Goal: Transaction & Acquisition: Purchase product/service

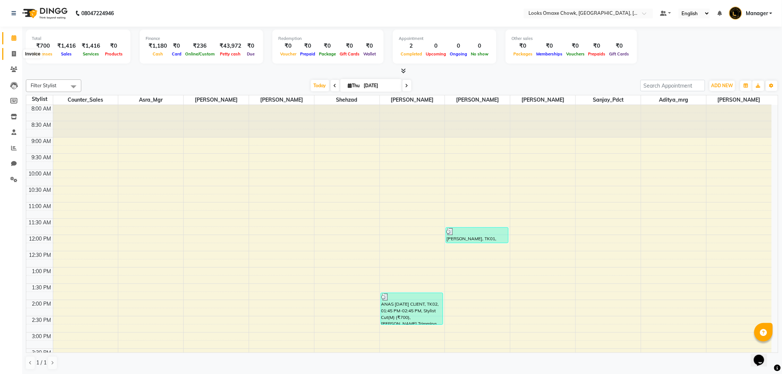
click at [15, 56] on icon at bounding box center [14, 54] width 4 height 6
select select "8121"
select select "service"
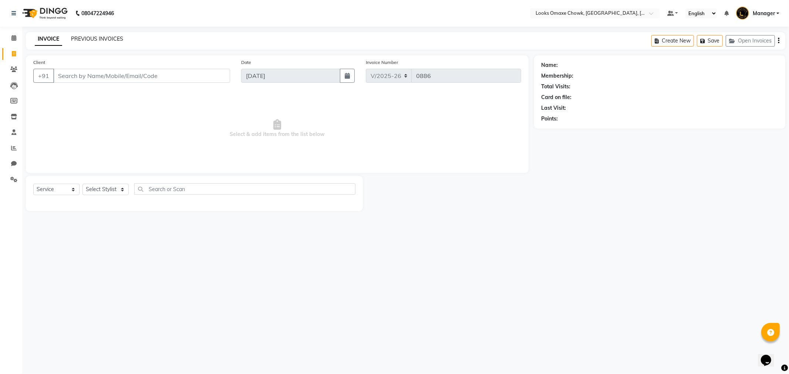
click at [102, 41] on link "PREVIOUS INVOICES" at bounding box center [97, 38] width 52 height 7
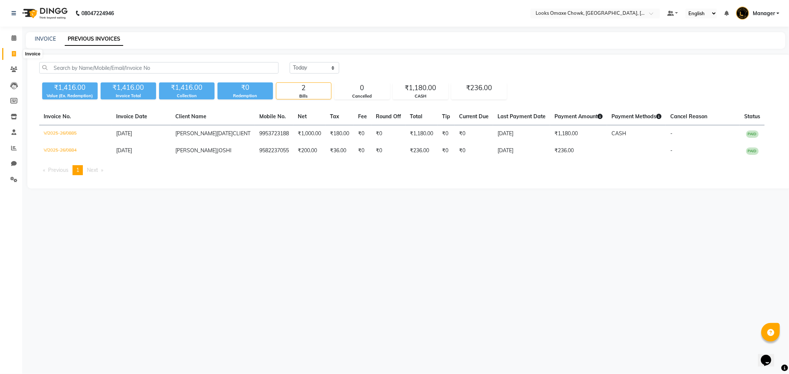
click at [16, 55] on icon at bounding box center [14, 54] width 4 height 6
select select "8121"
select select "service"
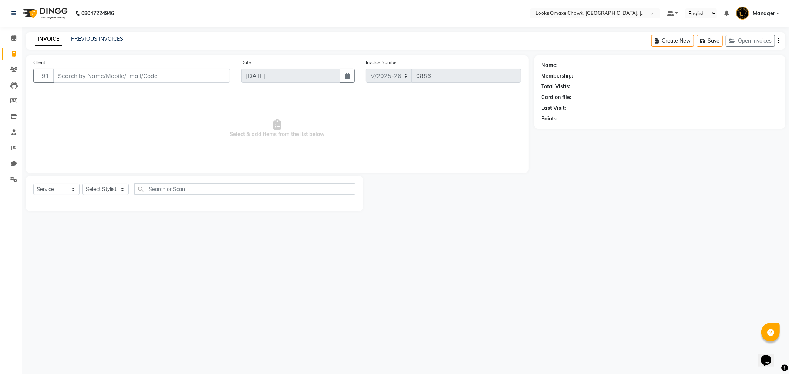
click at [81, 81] on input "Client" at bounding box center [141, 76] width 177 height 14
type input "7905934799"
click at [214, 78] on span "Add Client" at bounding box center [210, 75] width 29 height 7
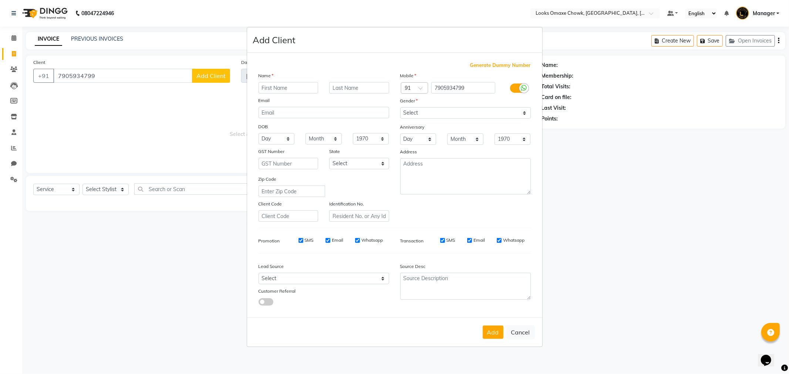
click at [296, 88] on input "text" at bounding box center [288, 87] width 60 height 11
type input "SHWETA"
click at [356, 89] on input "text" at bounding box center [359, 87] width 60 height 11
type input "CLIENT"
click at [382, 164] on select "Select [GEOGRAPHIC_DATA] [GEOGRAPHIC_DATA] [GEOGRAPHIC_DATA] [GEOGRAPHIC_DATA] …" at bounding box center [359, 163] width 60 height 11
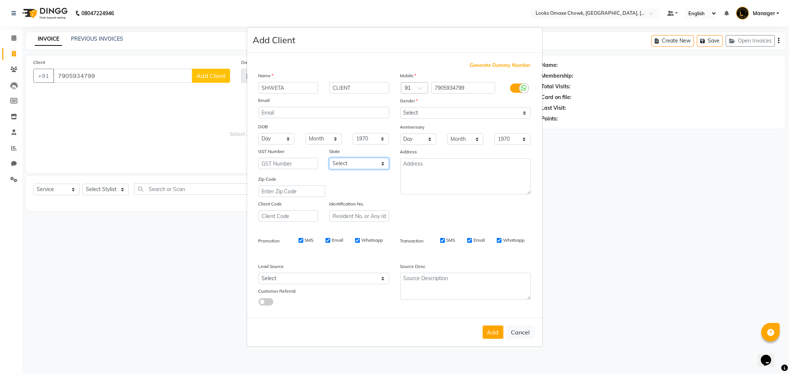
select select "10"
click at [329, 158] on select "Select [GEOGRAPHIC_DATA] [GEOGRAPHIC_DATA] [GEOGRAPHIC_DATA] [GEOGRAPHIC_DATA] …" at bounding box center [359, 163] width 60 height 11
click at [511, 111] on select "Select [DEMOGRAPHIC_DATA] [DEMOGRAPHIC_DATA] Other Prefer Not To Say" at bounding box center [465, 112] width 131 height 11
select select "[DEMOGRAPHIC_DATA]"
click at [400, 107] on select "Select [DEMOGRAPHIC_DATA] [DEMOGRAPHIC_DATA] Other Prefer Not To Say" at bounding box center [465, 112] width 131 height 11
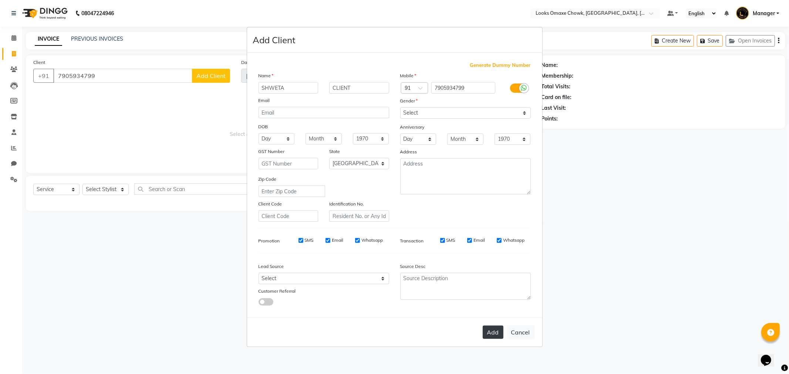
click at [494, 333] on button "Add" at bounding box center [492, 332] width 21 height 13
select select
select select "null"
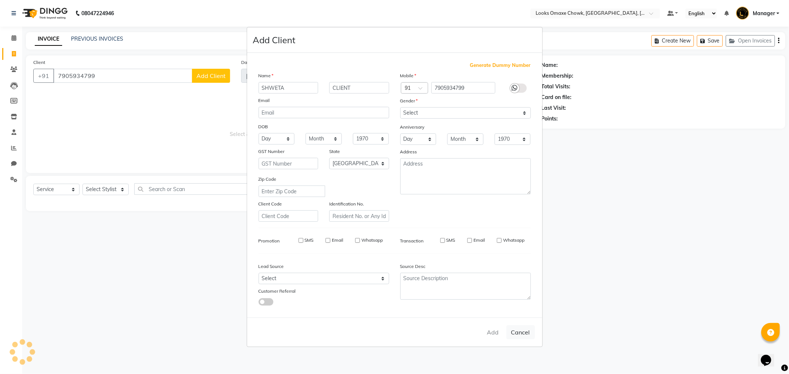
select select
checkbox input "false"
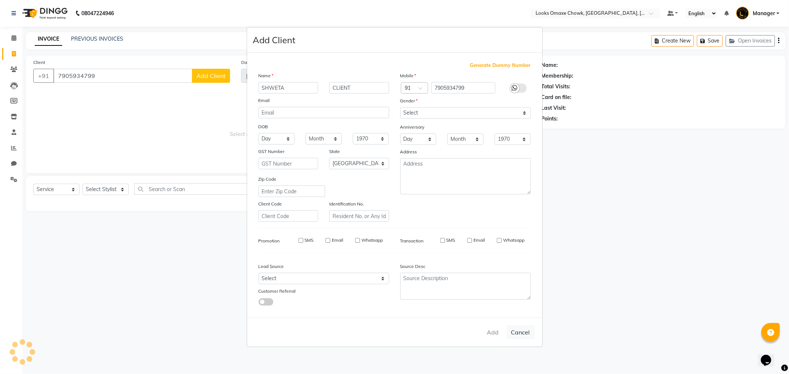
checkbox input "false"
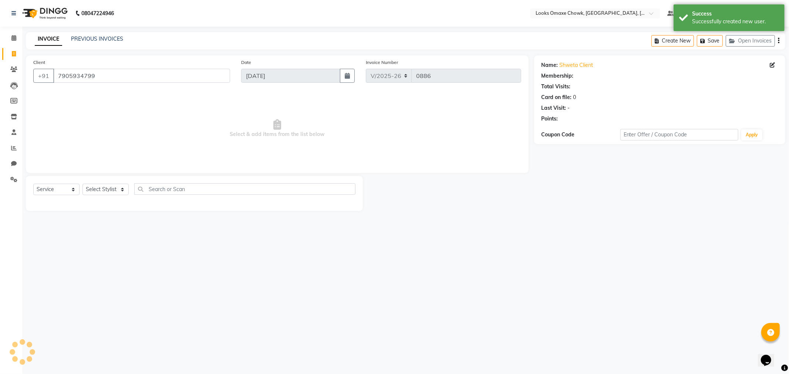
select select "1: Object"
click at [120, 190] on select "Select Stylist [PERSON_NAME] [PERSON_NAME] [PERSON_NAME] Counter_Sales Manager …" at bounding box center [105, 189] width 46 height 11
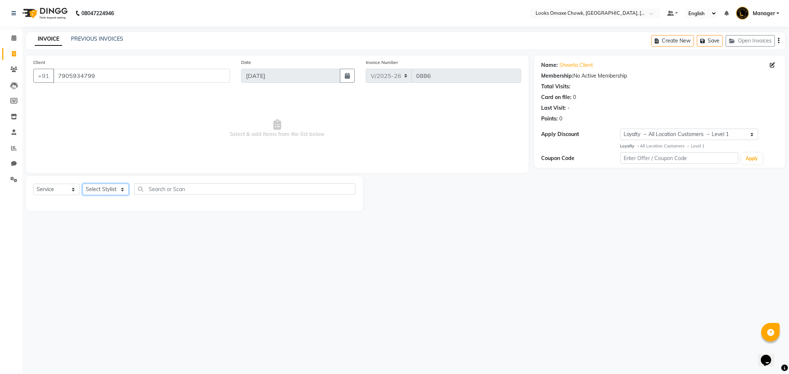
select select "75647"
click at [82, 184] on select "Select Stylist [PERSON_NAME] [PERSON_NAME] [PERSON_NAME] Counter_Sales Manager …" at bounding box center [105, 189] width 46 height 11
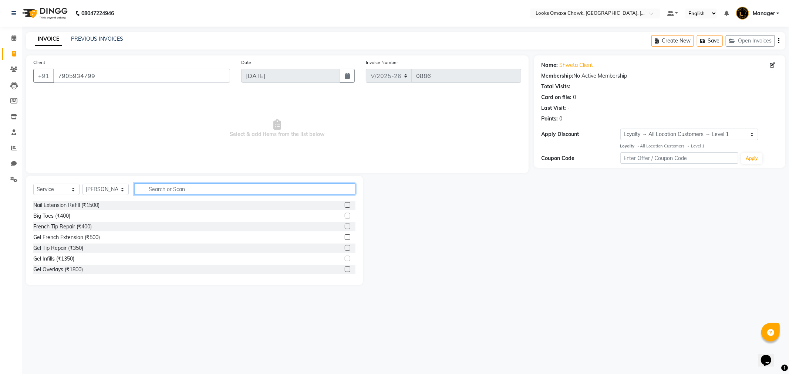
click at [185, 189] on input "text" at bounding box center [244, 188] width 221 height 11
type input "EYEBR"
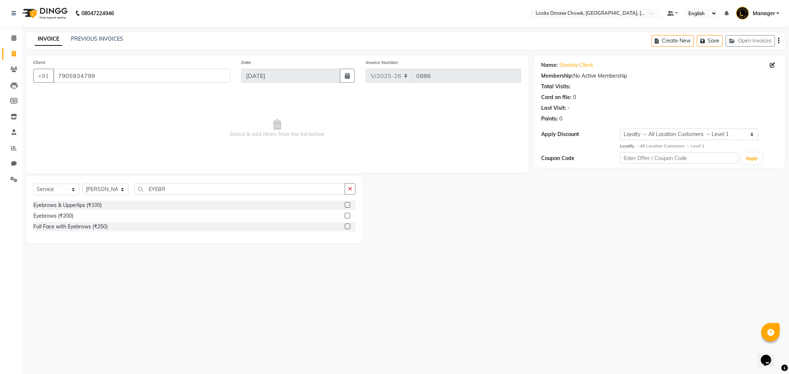
click at [348, 205] on label at bounding box center [348, 205] width 6 height 6
click at [348, 205] on input "checkbox" at bounding box center [347, 205] width 5 height 5
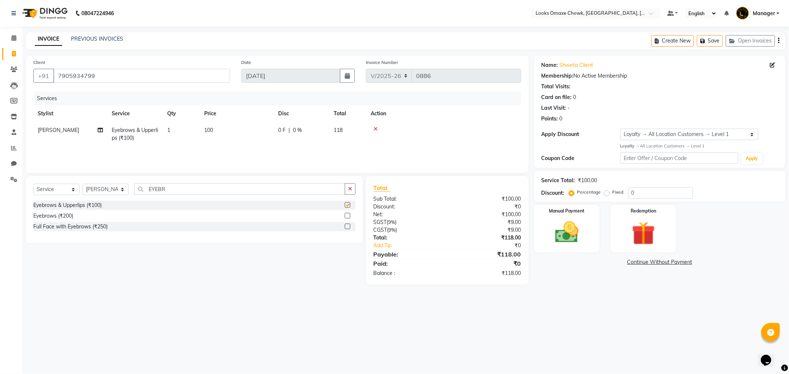
checkbox input "false"
click at [173, 130] on td "1" at bounding box center [181, 134] width 37 height 24
select select "75647"
click at [218, 133] on input "1" at bounding box center [216, 131] width 28 height 11
type input "2"
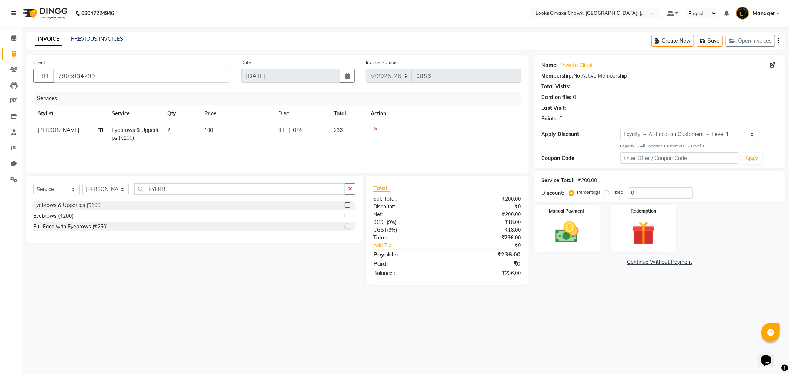
click at [306, 149] on div "Services Stylist Service Qty Price Disc Total Action [PERSON_NAME] Eyebrows & U…" at bounding box center [277, 129] width 488 height 74
click at [223, 130] on td "100" at bounding box center [237, 134] width 74 height 24
select select "75647"
click at [257, 130] on input "100" at bounding box center [271, 131] width 65 height 11
type input "102"
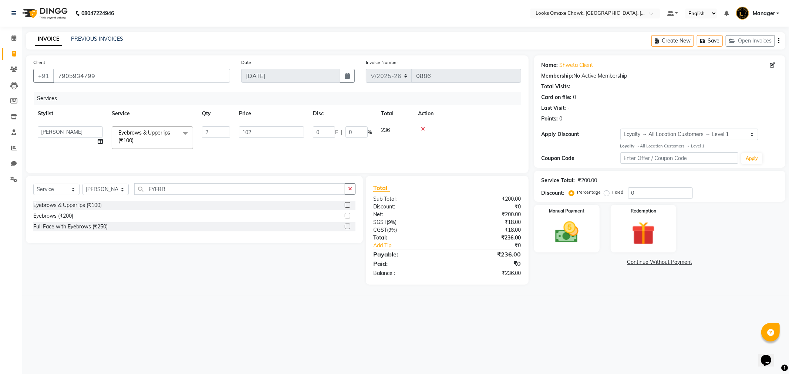
click at [620, 322] on div "08047224946 Select Location × Looks Omaxe Chowk, [GEOGRAPHIC_DATA], [GEOGRAPHIC…" at bounding box center [394, 187] width 789 height 374
click at [222, 129] on td "102" at bounding box center [237, 134] width 74 height 24
select select "75647"
click at [282, 129] on input "102" at bounding box center [271, 131] width 65 height 11
type input "101"
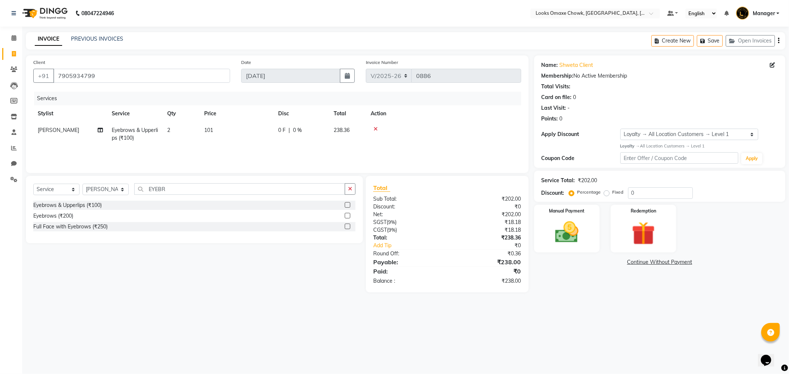
click at [601, 339] on div "08047224946 Select Location × Looks Omaxe Chowk, [GEOGRAPHIC_DATA], [GEOGRAPHIC…" at bounding box center [394, 187] width 789 height 374
click at [216, 129] on td "101" at bounding box center [237, 134] width 74 height 24
select select "75647"
click at [272, 134] on input "101" at bounding box center [271, 131] width 65 height 11
type input "1"
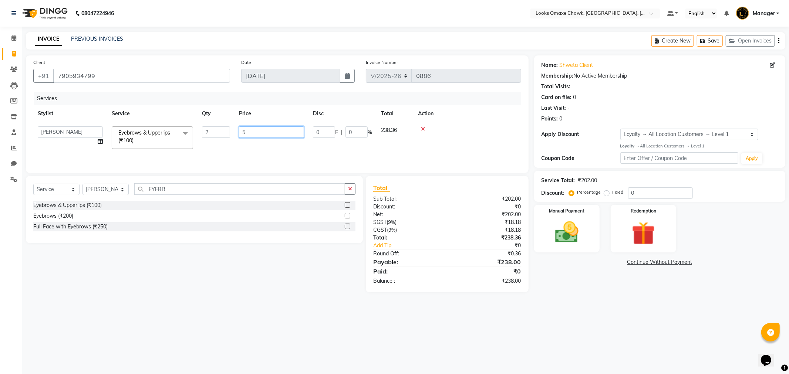
type input "51"
click at [611, 310] on div "08047224946 Select Location × Looks Omaxe Chowk, [GEOGRAPHIC_DATA], [GEOGRAPHIC…" at bounding box center [394, 187] width 789 height 374
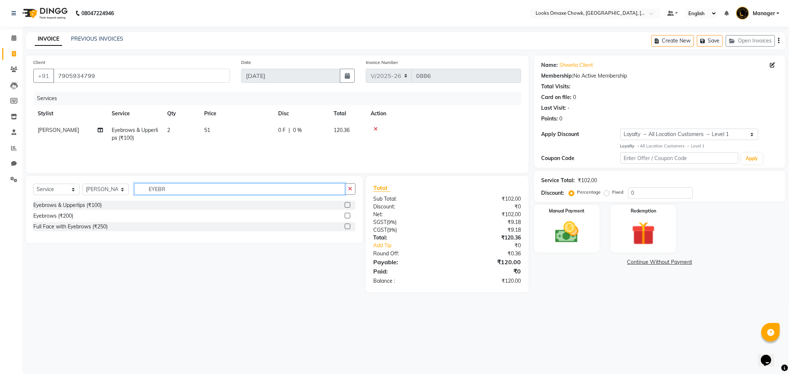
click at [173, 194] on input "EYEBR" at bounding box center [239, 188] width 211 height 11
type input "E"
type input "UPPER"
click at [349, 217] on label at bounding box center [348, 216] width 6 height 6
click at [349, 217] on input "checkbox" at bounding box center [347, 216] width 5 height 5
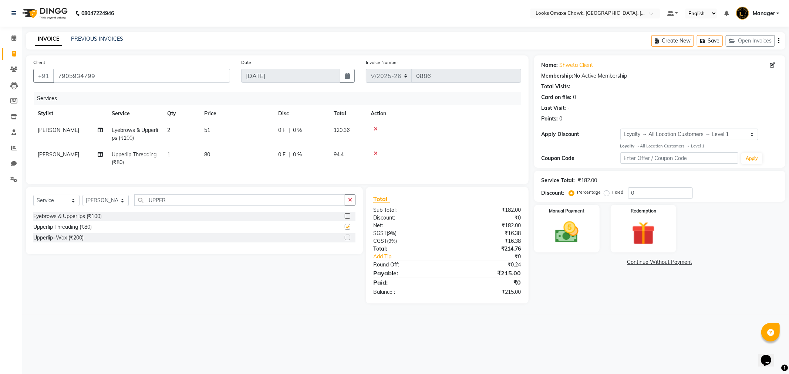
checkbox input "false"
click at [213, 155] on td "80" at bounding box center [237, 158] width 74 height 24
select select "75647"
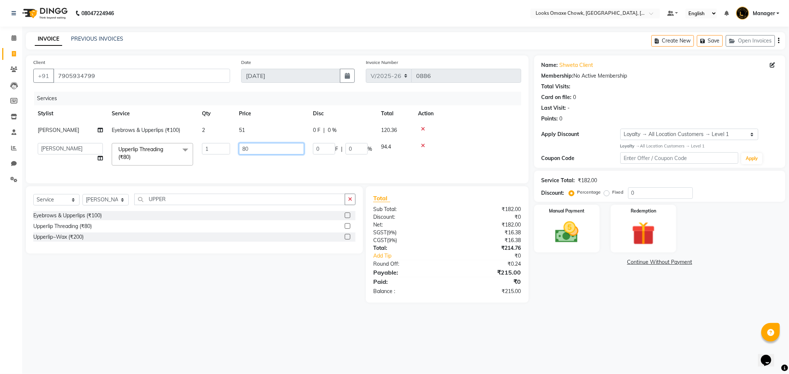
click at [266, 151] on input "80" at bounding box center [271, 148] width 65 height 11
type input "8"
type input "51"
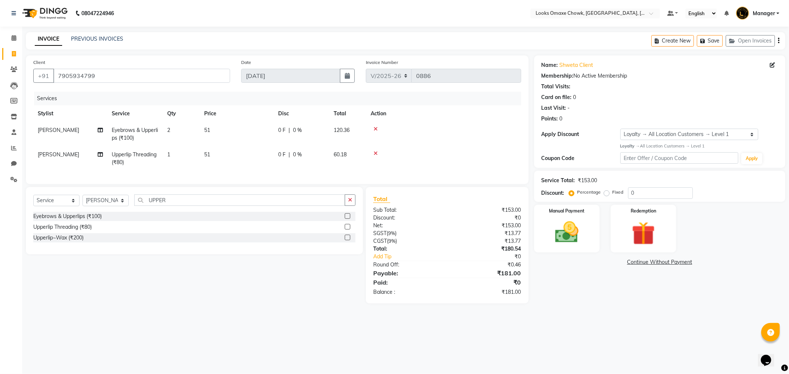
click at [177, 151] on td "1" at bounding box center [181, 158] width 37 height 24
select select "75647"
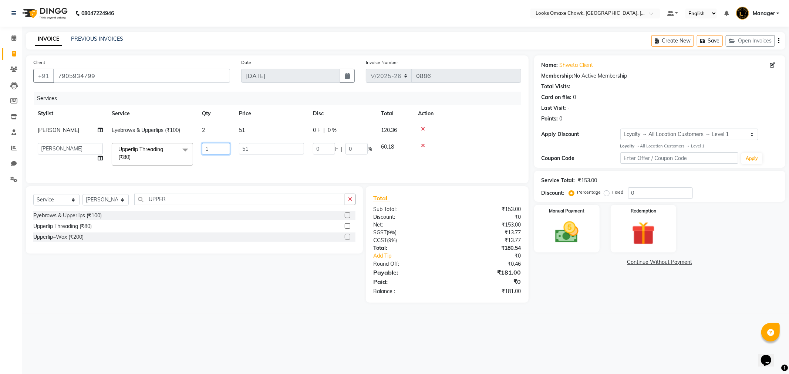
click at [218, 146] on input "1" at bounding box center [216, 148] width 28 height 11
type input "2"
click at [314, 169] on td "0 F | 0 %" at bounding box center [342, 154] width 68 height 31
select select "75647"
click at [257, 151] on input "51" at bounding box center [271, 148] width 65 height 11
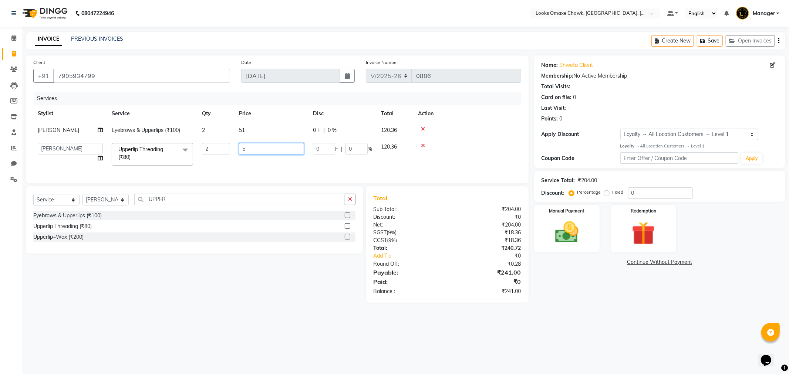
type input "50"
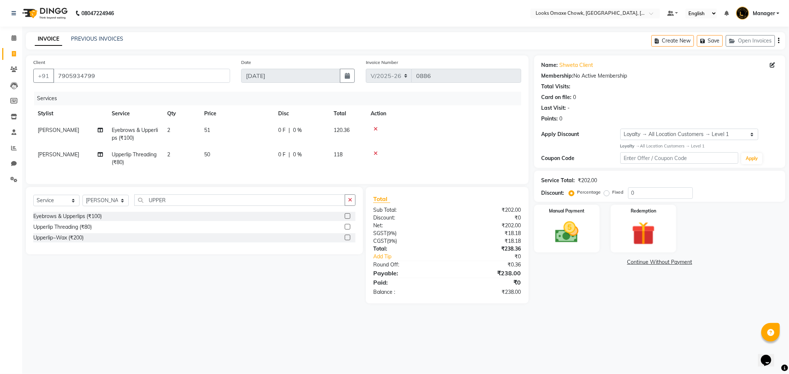
click at [350, 164] on tr "[PERSON_NAME] Upperlip Threading (₹80) 2 50 0 F | 0 % 118" at bounding box center [277, 158] width 488 height 24
click at [219, 130] on td "51" at bounding box center [237, 134] width 74 height 24
select select "75647"
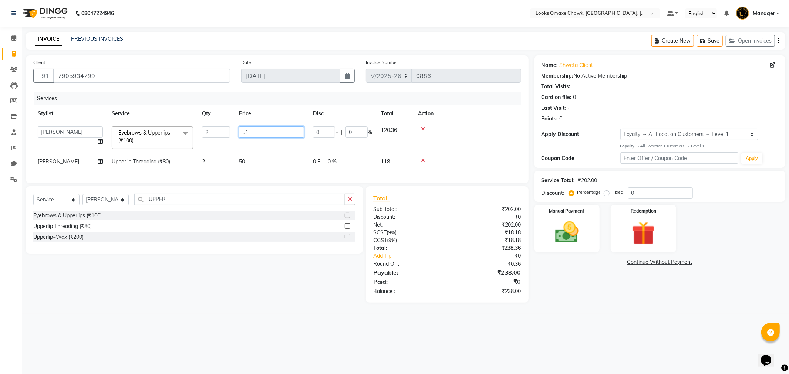
click at [270, 132] on input "51" at bounding box center [271, 131] width 65 height 11
type input "50"
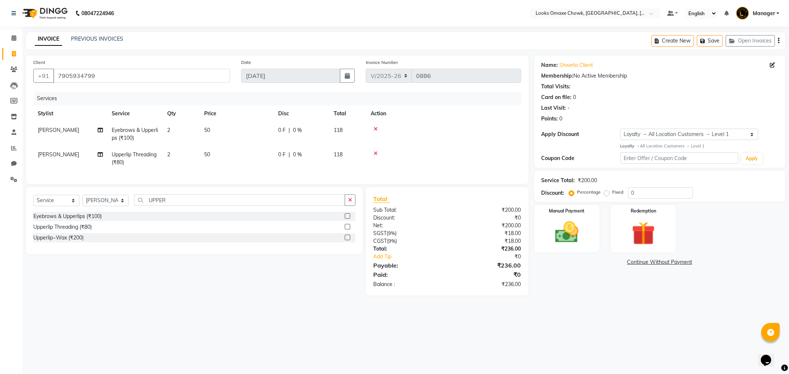
click at [585, 307] on main "INVOICE PREVIOUS INVOICES Create New Save Open Invoices Client [PHONE_NUMBER] D…" at bounding box center [405, 169] width 766 height 275
click at [216, 129] on td "50" at bounding box center [237, 134] width 74 height 24
select select "75647"
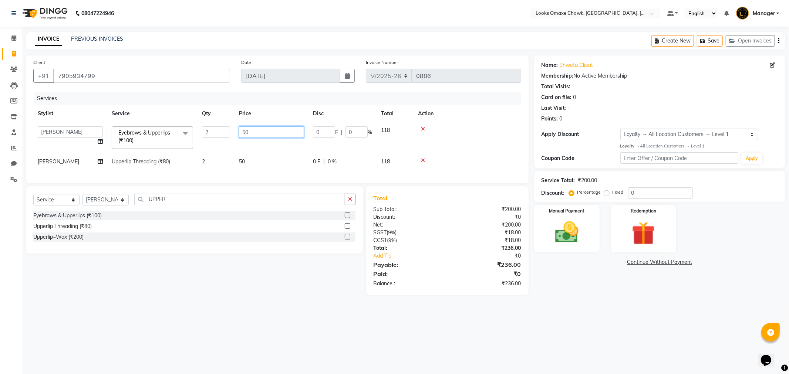
click at [288, 136] on input "50" at bounding box center [271, 131] width 65 height 11
type input "51"
click at [645, 302] on main "INVOICE PREVIOUS INVOICES Create New Save Open Invoices Client [PHONE_NUMBER] D…" at bounding box center [405, 169] width 766 height 274
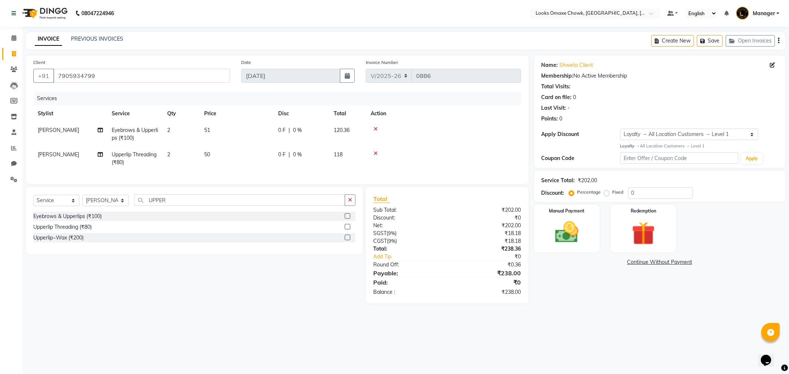
click at [211, 155] on td "50" at bounding box center [237, 158] width 74 height 24
select select "75647"
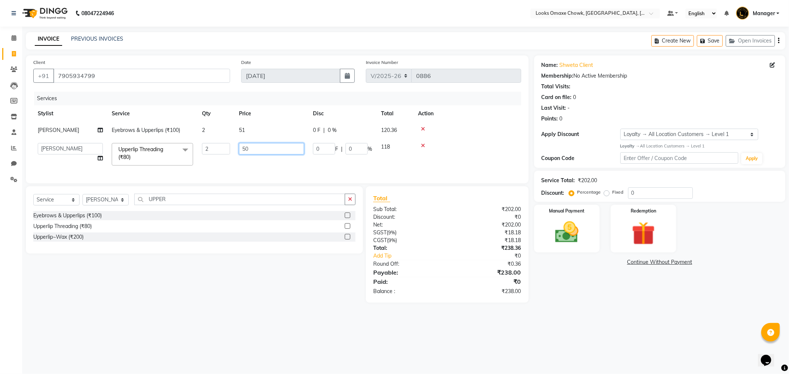
click at [268, 150] on input "50" at bounding box center [271, 148] width 65 height 11
type input "51"
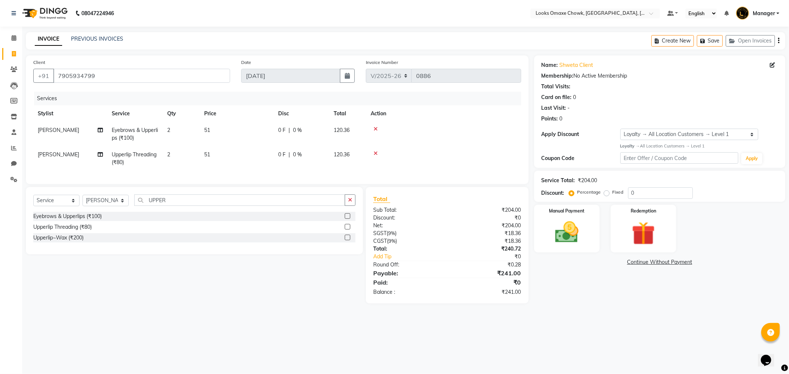
click at [614, 335] on div "08047224946 Select Location × Looks Omaxe Chowk, [GEOGRAPHIC_DATA], [GEOGRAPHIC…" at bounding box center [394, 187] width 789 height 374
click at [222, 156] on td "51" at bounding box center [237, 158] width 74 height 24
select select "75647"
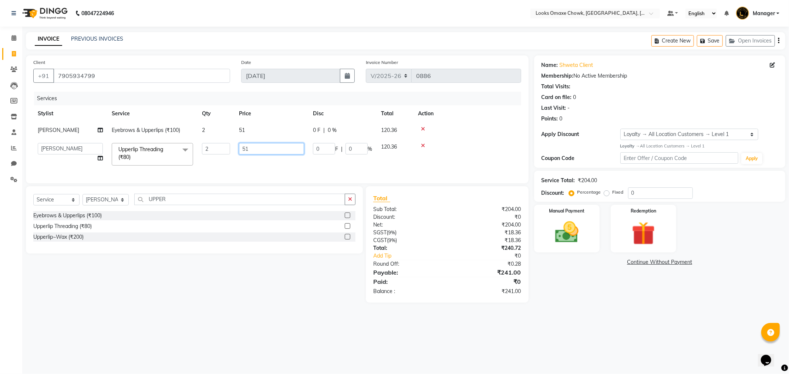
click at [261, 150] on input "51" at bounding box center [271, 148] width 65 height 11
type input "50"
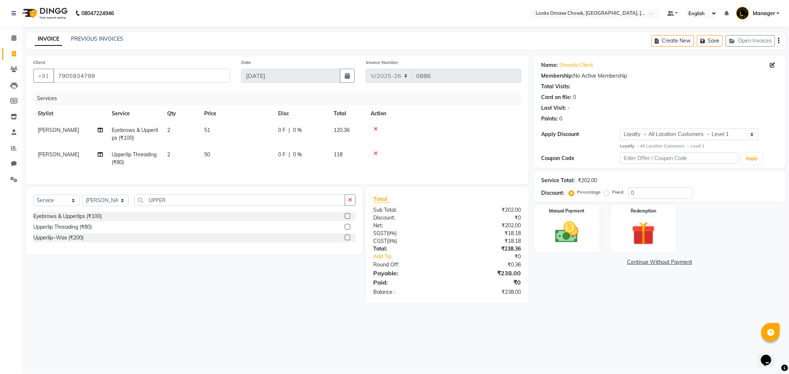
click at [652, 304] on div "Name: Shweta Client Membership: No Active Membership Total Visits: Card on file…" at bounding box center [662, 179] width 257 height 248
click at [222, 128] on td "51" at bounding box center [237, 134] width 74 height 24
select select "75647"
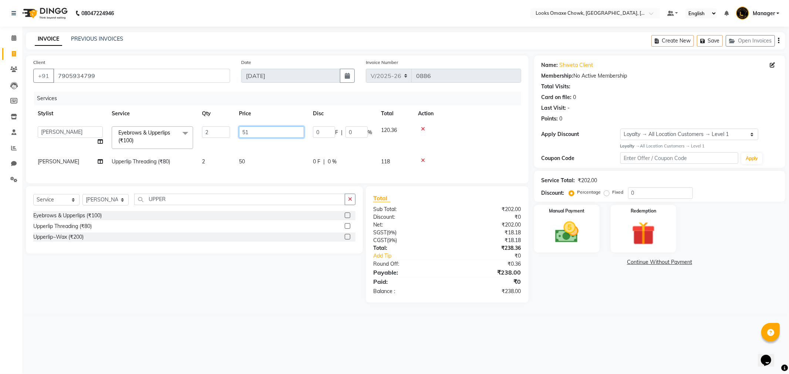
click at [278, 136] on input "51" at bounding box center [271, 131] width 65 height 11
type input "50"
click at [596, 341] on div "08047224946 Select Location × Looks Omaxe Chowk, [GEOGRAPHIC_DATA], [GEOGRAPHIC…" at bounding box center [394, 187] width 789 height 374
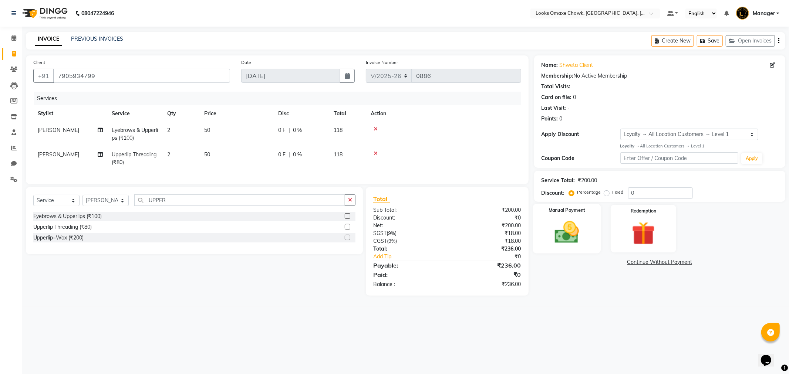
click at [573, 242] on img at bounding box center [567, 232] width 40 height 28
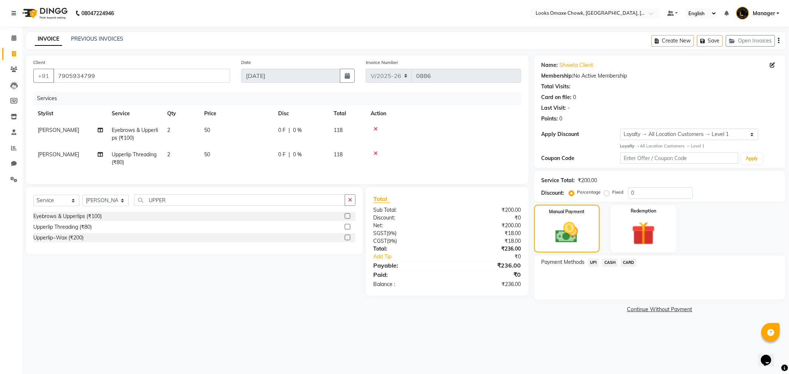
click at [593, 262] on span "UPI" at bounding box center [592, 262] width 11 height 9
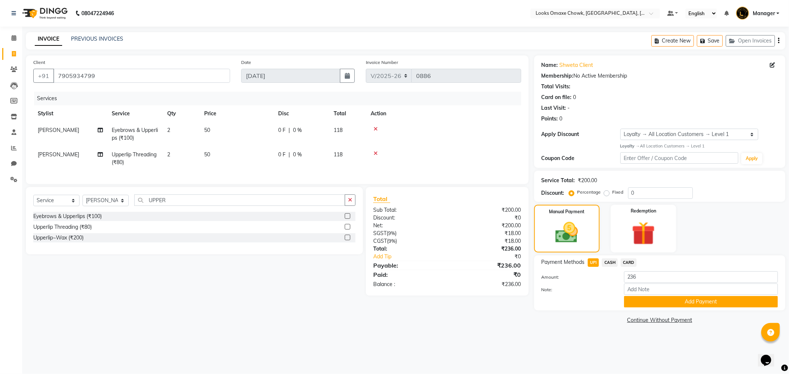
click at [602, 343] on div "08047224946 Select Location × Looks Omaxe Chowk, [GEOGRAPHIC_DATA], [GEOGRAPHIC…" at bounding box center [394, 187] width 789 height 374
click at [697, 237] on div "Manual Payment Redemption" at bounding box center [659, 229] width 262 height 48
click at [595, 264] on span "UPI" at bounding box center [592, 262] width 11 height 9
click at [217, 138] on td "50" at bounding box center [237, 134] width 74 height 24
select select "75647"
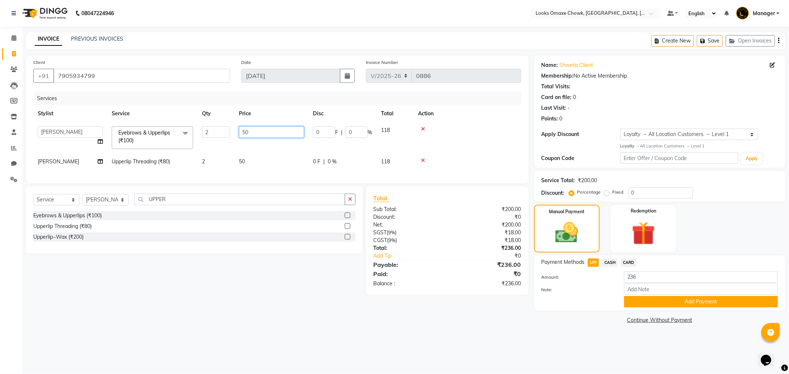
click at [253, 131] on input "50" at bounding box center [271, 131] width 65 height 11
type input "51"
click at [250, 158] on td "50" at bounding box center [271, 161] width 74 height 17
select select "75647"
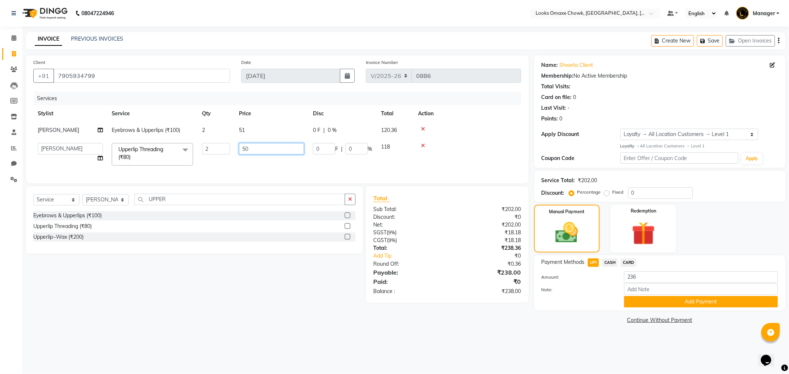
click at [275, 145] on input "50" at bounding box center [271, 148] width 65 height 11
type input "51"
click at [308, 166] on td "0 F | 0 %" at bounding box center [342, 154] width 68 height 31
select select "75647"
click at [269, 149] on input "51" at bounding box center [271, 148] width 65 height 11
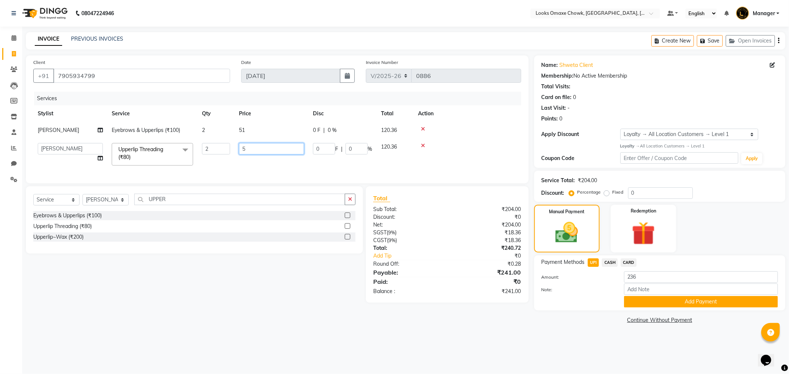
type input "50"
click at [524, 339] on div "08047224946 Select Location × Looks Omaxe Chowk, [GEOGRAPHIC_DATA], [GEOGRAPHIC…" at bounding box center [394, 187] width 789 height 374
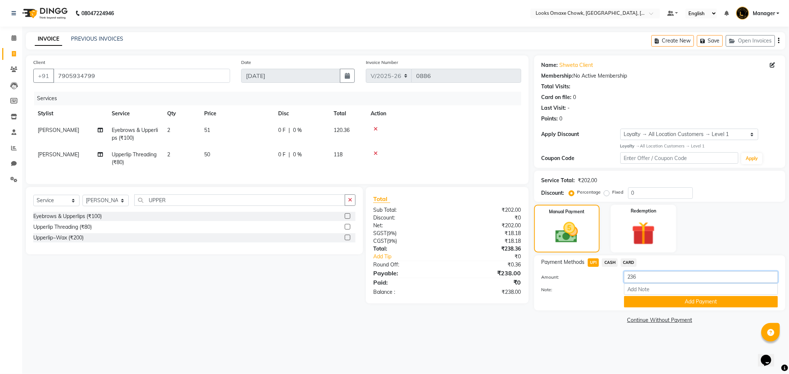
click at [656, 271] on input "236" at bounding box center [701, 276] width 154 height 11
type input "240"
click at [659, 302] on button "Add Payment" at bounding box center [701, 301] width 154 height 11
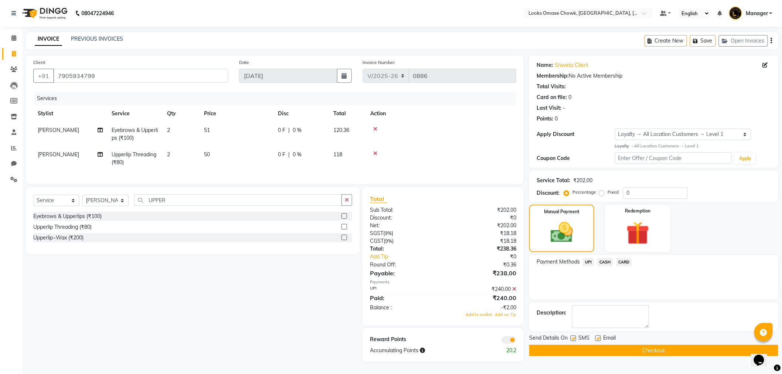
scroll to position [5, 0]
click at [576, 336] on label at bounding box center [574, 339] width 6 height 6
click at [576, 336] on input "checkbox" at bounding box center [573, 338] width 5 height 5
checkbox input "false"
click at [506, 317] on span "Add as Tip" at bounding box center [505, 314] width 21 height 5
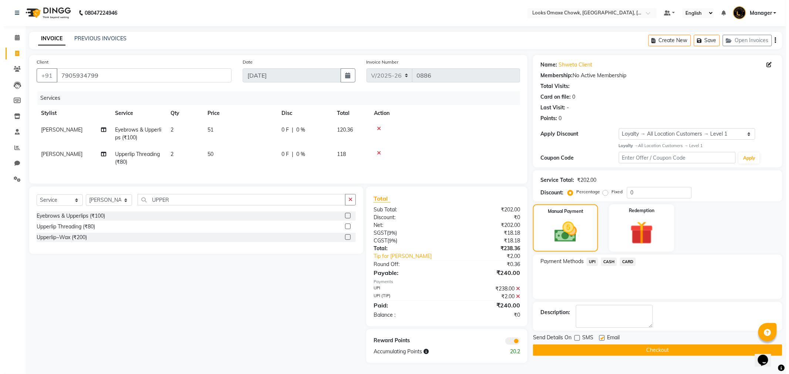
scroll to position [6, 0]
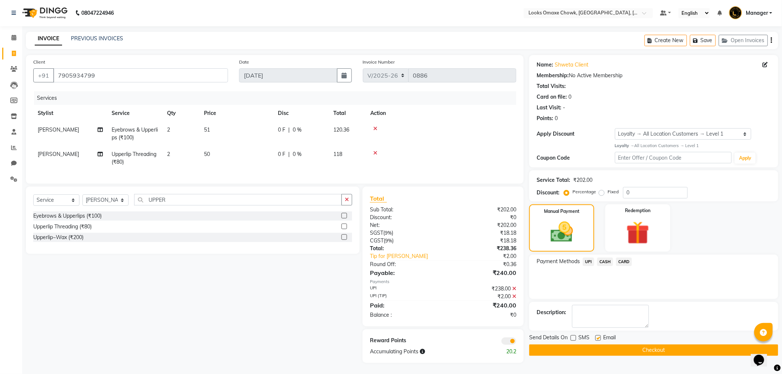
click at [513, 343] on span at bounding box center [509, 341] width 15 height 7
click at [516, 342] on input "checkbox" at bounding box center [516, 342] width 0 height 0
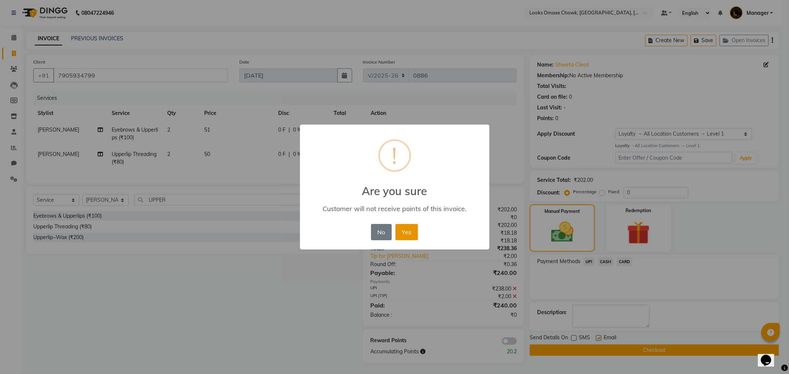
click at [409, 231] on button "Yes" at bounding box center [406, 232] width 23 height 16
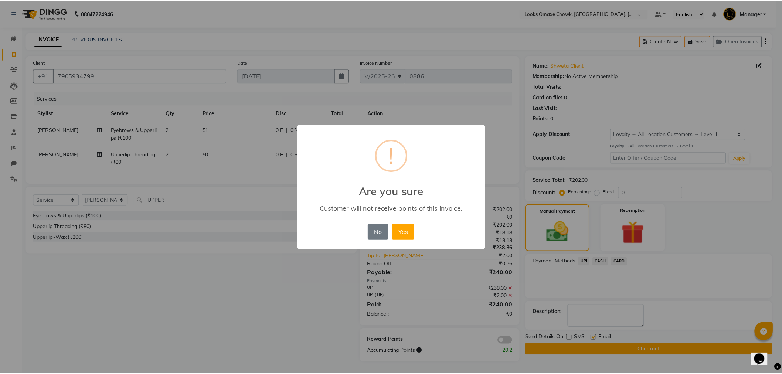
scroll to position [0, 0]
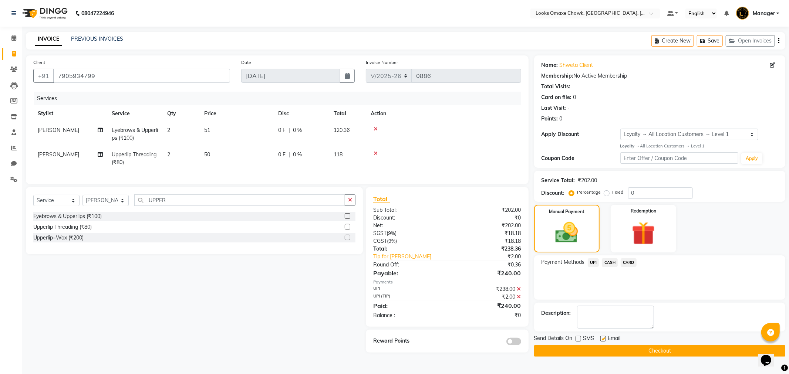
click at [610, 350] on button "Checkout" at bounding box center [659, 350] width 251 height 11
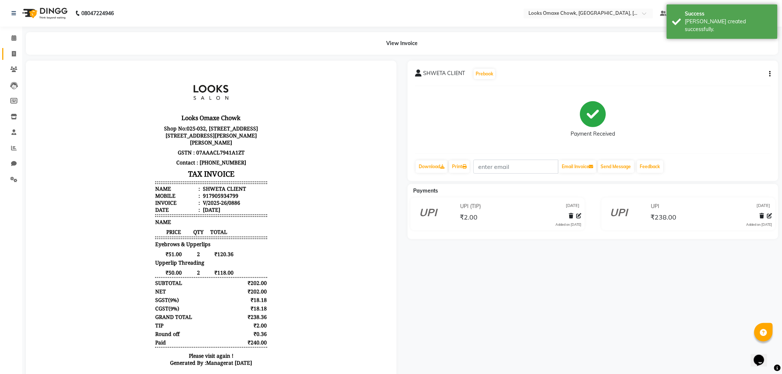
click at [15, 49] on link "Invoice" at bounding box center [11, 54] width 18 height 12
select select "8121"
select select "service"
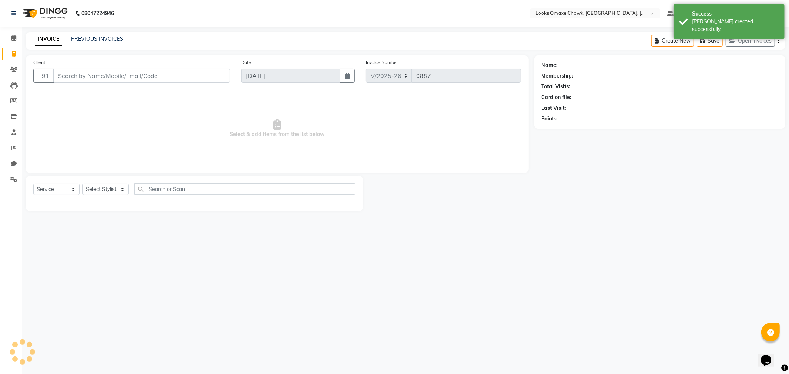
click at [116, 30] on div "08047224946 Select Location × Looks Omaxe Chowk, [GEOGRAPHIC_DATA], [GEOGRAPHIC…" at bounding box center [394, 187] width 789 height 374
click at [115, 35] on link "PREVIOUS INVOICES" at bounding box center [97, 38] width 52 height 7
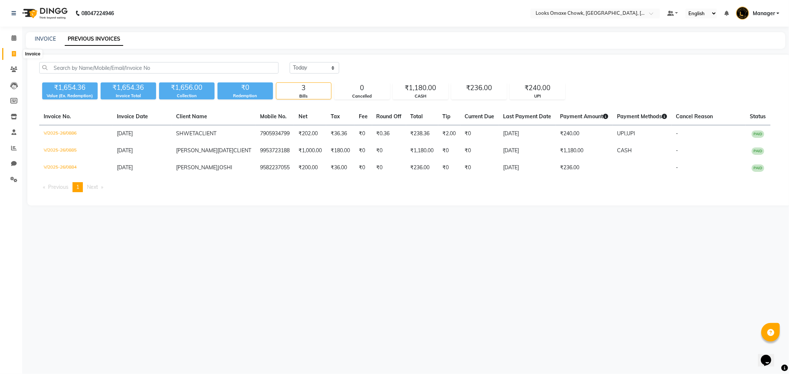
click at [10, 52] on span at bounding box center [13, 54] width 13 height 9
select select "service"
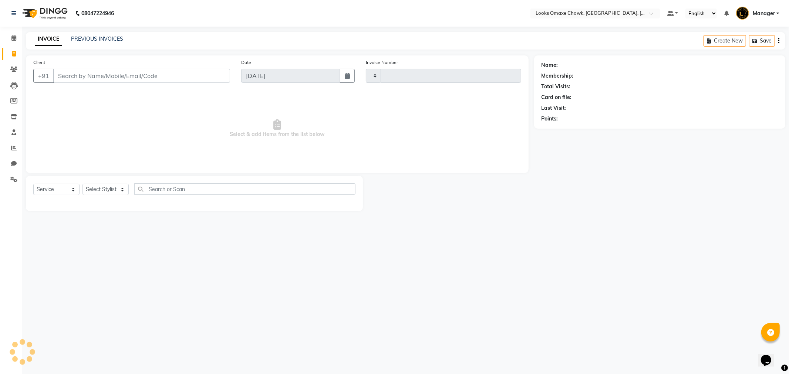
type input "0887"
select select "8121"
click at [92, 76] on input "Client" at bounding box center [141, 76] width 177 height 14
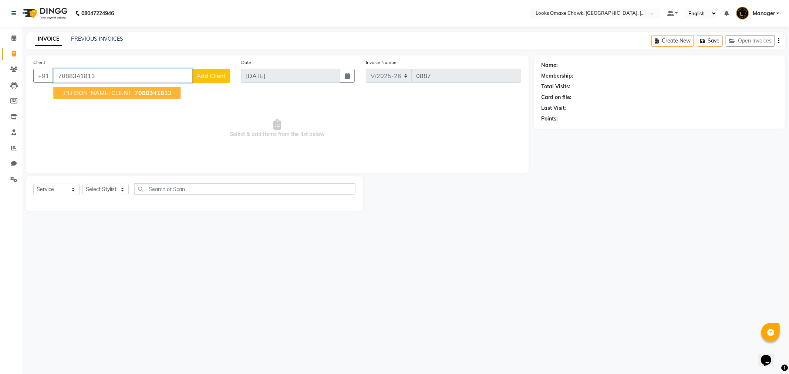
type input "7088341813"
select select "1: Object"
click at [118, 92] on button "[PERSON_NAME] CLIENT 708834181 3" at bounding box center [116, 93] width 127 height 12
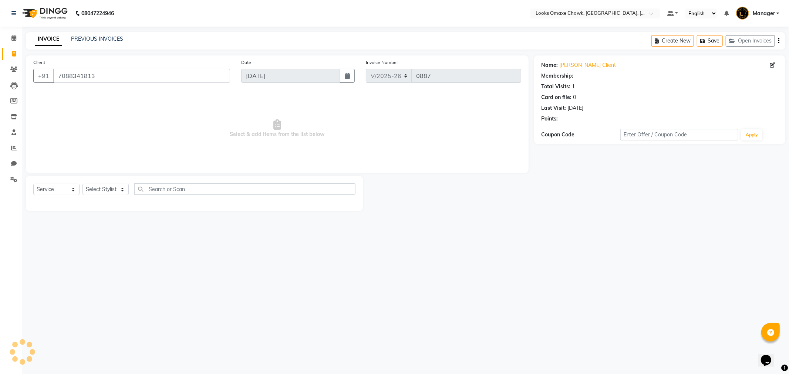
select select "1: Object"
click at [117, 190] on select "Select Stylist [PERSON_NAME] [PERSON_NAME] [PERSON_NAME] Counter_Sales Manager …" at bounding box center [105, 189] width 46 height 11
select select "75645"
click at [82, 184] on select "Select Stylist [PERSON_NAME] [PERSON_NAME] [PERSON_NAME] Counter_Sales Manager …" at bounding box center [105, 189] width 46 height 11
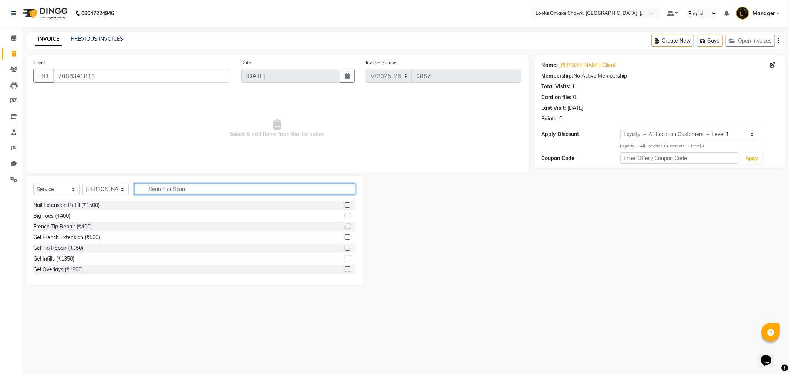
click at [216, 187] on input "text" at bounding box center [244, 188] width 221 height 11
type input "[PERSON_NAME]"
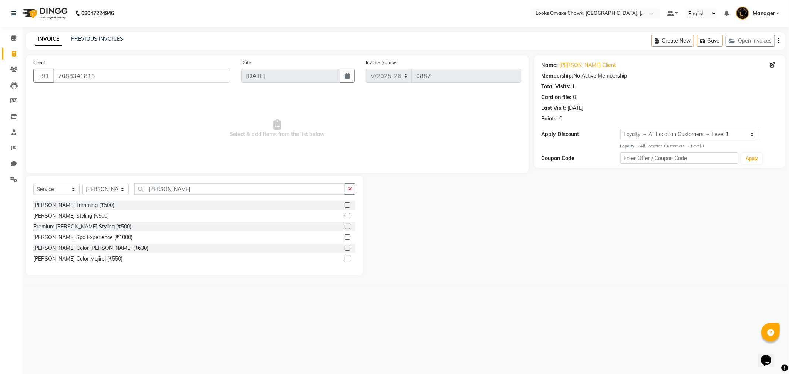
click at [342, 206] on div "[PERSON_NAME] Trimming (₹500)" at bounding box center [194, 205] width 322 height 9
click at [345, 205] on label at bounding box center [348, 205] width 6 height 6
click at [345, 205] on input "checkbox" at bounding box center [347, 205] width 5 height 5
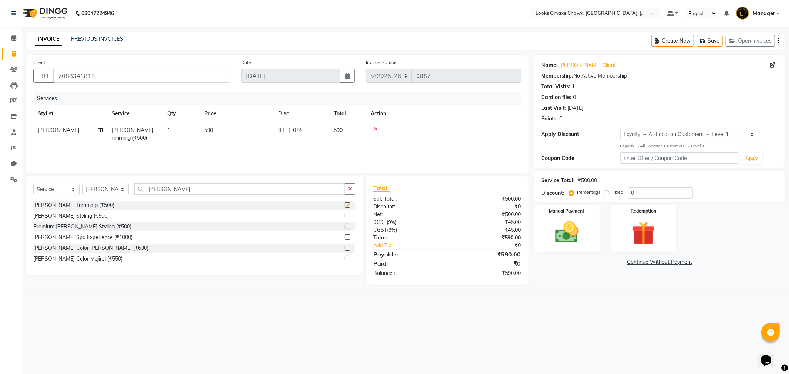
checkbox input "false"
click at [225, 132] on td "500" at bounding box center [237, 134] width 74 height 24
select select "75645"
click at [254, 130] on input "500" at bounding box center [271, 131] width 65 height 11
type input "5"
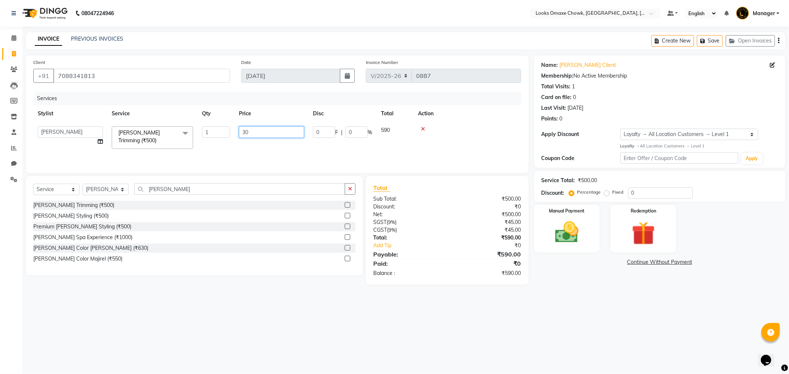
type input "300"
click at [220, 193] on input "[PERSON_NAME]" at bounding box center [239, 188] width 211 height 11
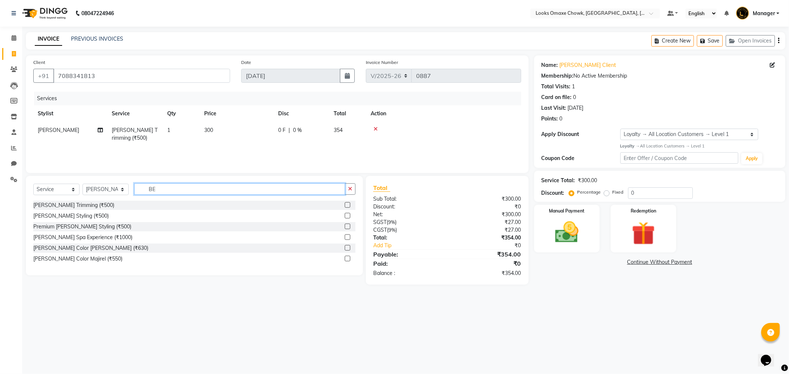
type input "B"
type input "WASH"
click at [348, 217] on label at bounding box center [348, 216] width 6 height 6
click at [348, 217] on input "checkbox" at bounding box center [347, 216] width 5 height 5
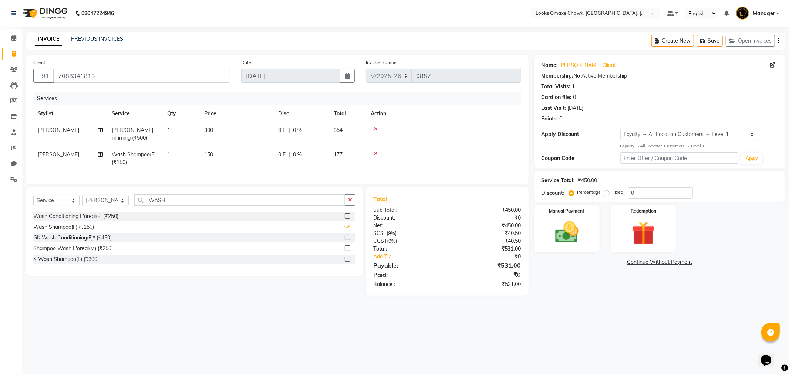
checkbox input "false"
click at [213, 154] on td "150" at bounding box center [237, 158] width 74 height 24
select select "75645"
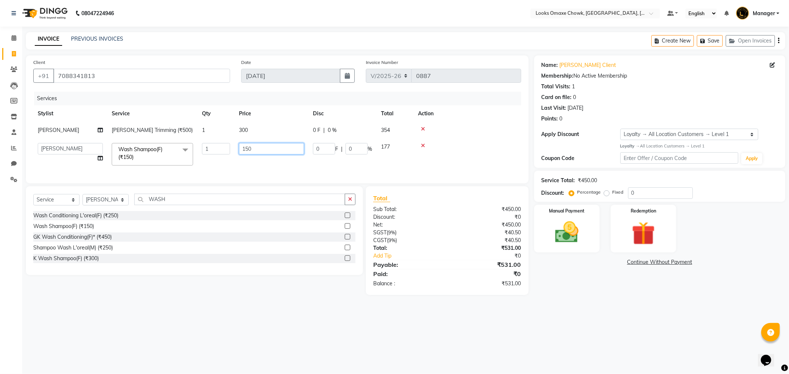
click at [270, 154] on input "150" at bounding box center [271, 148] width 65 height 11
type input "1"
type input "200"
click at [339, 171] on div "Services Stylist Service Qty Price Disc Total Action [PERSON_NAME] Trimming (₹5…" at bounding box center [277, 134] width 488 height 84
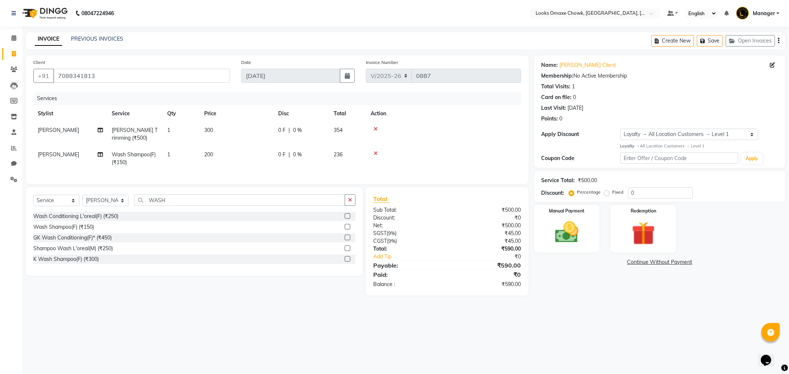
click at [590, 296] on div "Name: [PERSON_NAME] Client Membership: No Active Membership Total Visits: 1 Car…" at bounding box center [662, 175] width 257 height 240
click at [561, 234] on img at bounding box center [567, 232] width 40 height 28
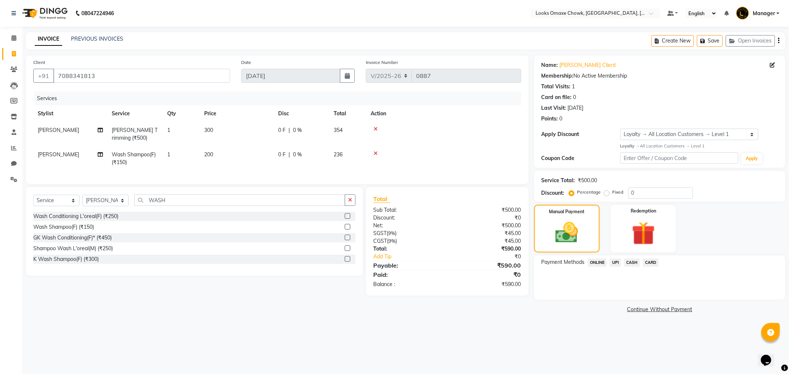
click at [617, 261] on span "UPI" at bounding box center [614, 262] width 11 height 9
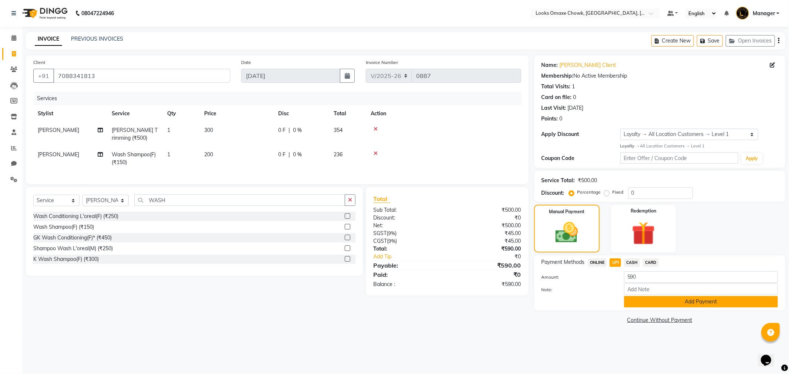
click at [697, 302] on button "Add Payment" at bounding box center [701, 301] width 154 height 11
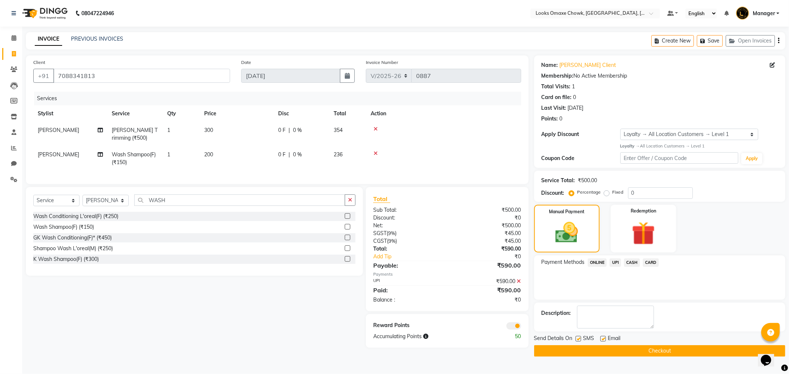
click at [516, 330] on span at bounding box center [513, 325] width 15 height 7
click at [521, 327] on input "checkbox" at bounding box center [521, 327] width 0 height 0
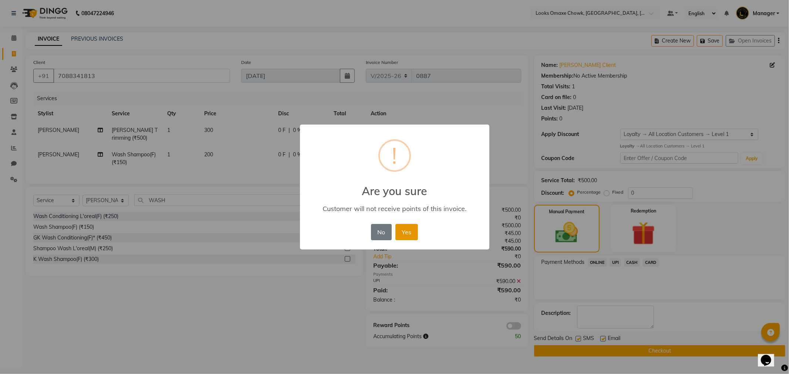
click at [414, 234] on button "Yes" at bounding box center [406, 232] width 23 height 16
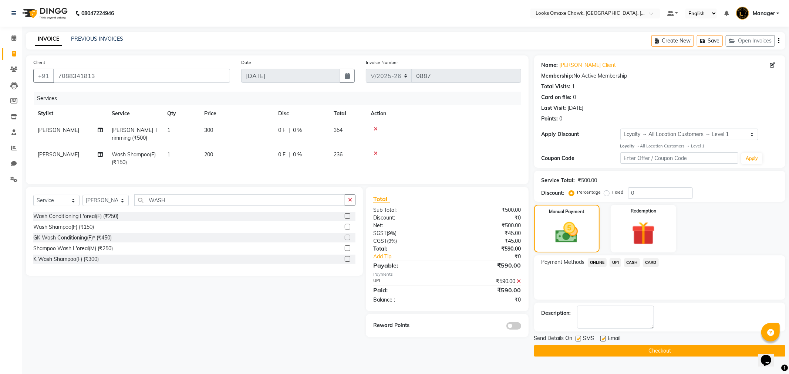
click at [577, 339] on label at bounding box center [578, 339] width 6 height 6
click at [577, 339] on input "checkbox" at bounding box center [577, 339] width 5 height 5
checkbox input "false"
click at [375, 154] on icon at bounding box center [375, 153] width 4 height 5
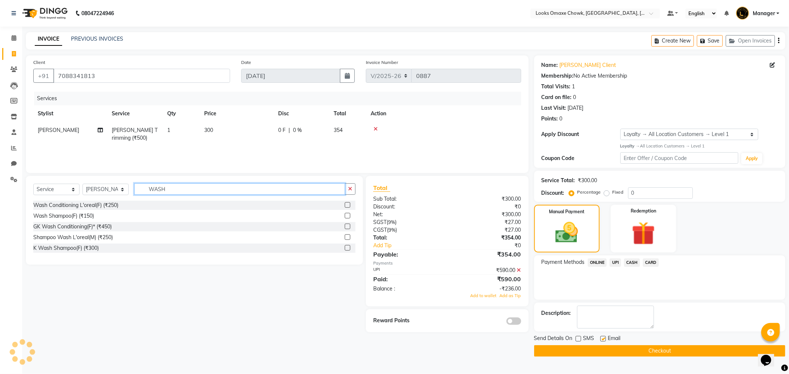
click at [169, 193] on input "WASH" at bounding box center [239, 188] width 211 height 11
type input "W"
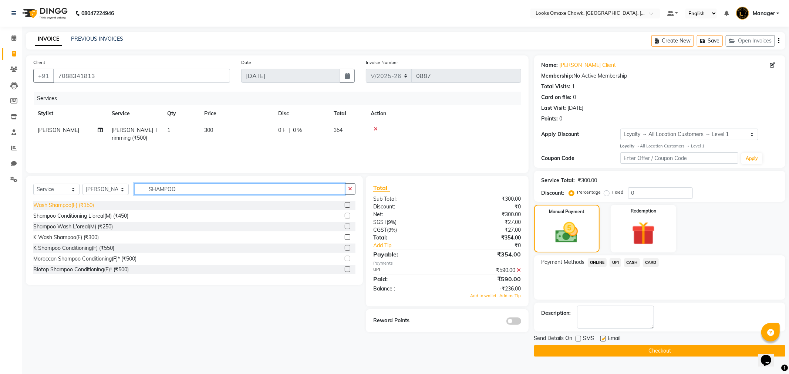
type input "SHAMPOO"
click at [81, 206] on div "Wash Shampoo(F) (₹150)" at bounding box center [63, 205] width 61 height 8
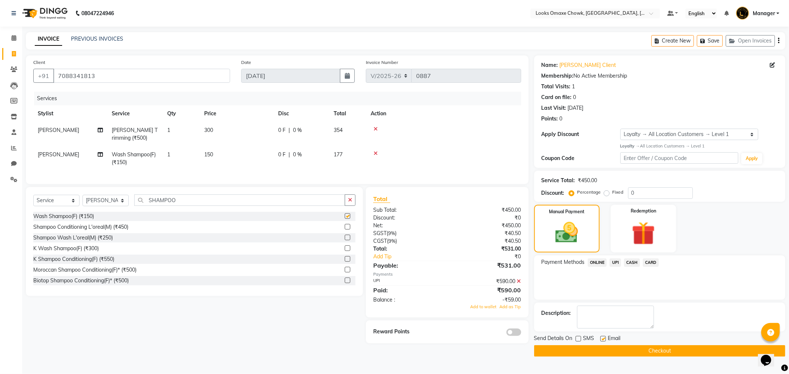
checkbox input "false"
click at [218, 153] on td "150" at bounding box center [237, 158] width 74 height 24
select select "75645"
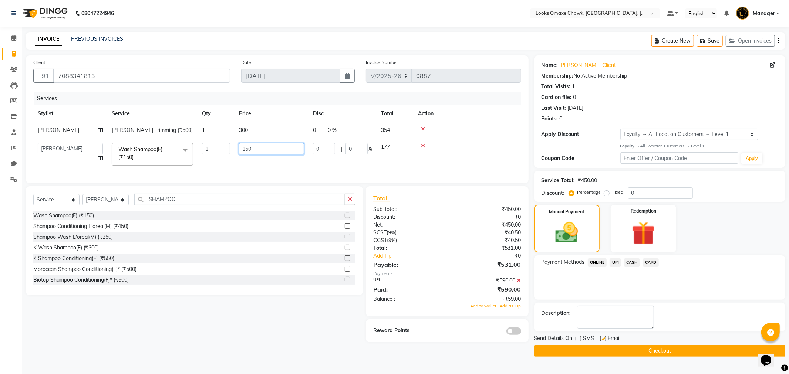
click at [260, 151] on input "150" at bounding box center [271, 148] width 65 height 11
type input "1"
type input "200"
click at [276, 167] on tr "Aditya_mrg [PERSON_NAME] [PERSON_NAME] Counter_Sales Manager [PERSON_NAME] Sanj…" at bounding box center [277, 154] width 488 height 31
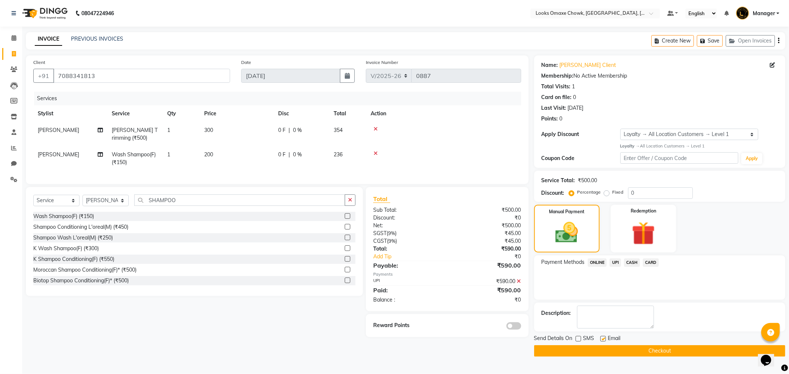
click at [602, 350] on button "Checkout" at bounding box center [659, 350] width 251 height 11
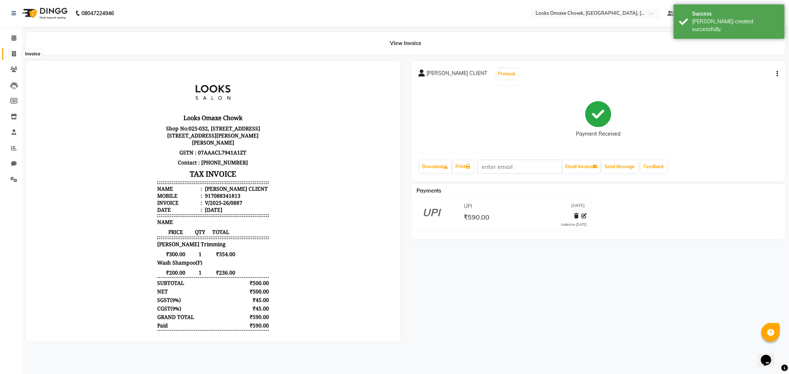
click at [15, 50] on span at bounding box center [13, 54] width 13 height 9
select select "service"
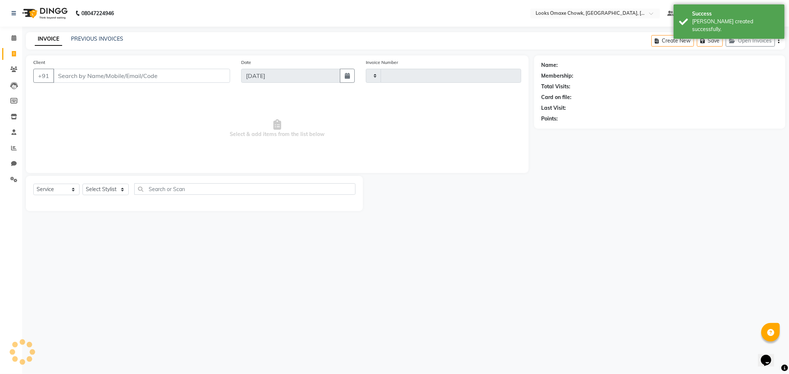
type input "0888"
select select "8121"
